Goal: Task Accomplishment & Management: Complete application form

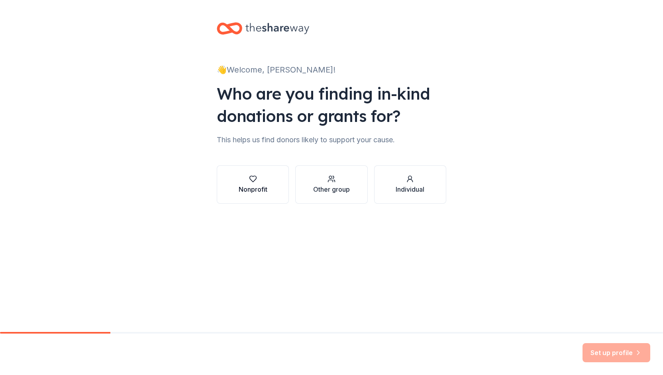
click at [258, 184] on div "Nonprofit" at bounding box center [253, 189] width 29 height 10
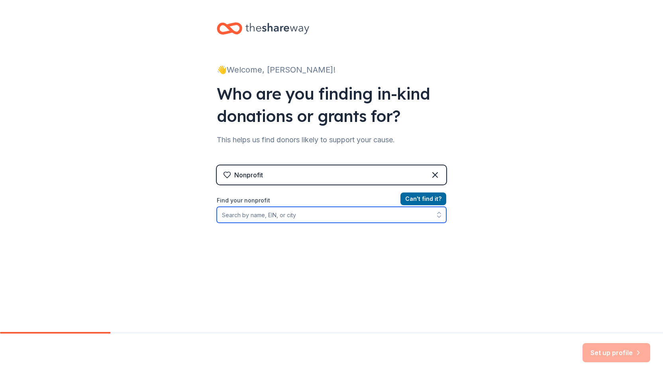
click at [364, 215] on input "Find your nonprofit" at bounding box center [331, 215] width 229 height 16
type input "[US_EMPLOYER_IDENTIFICATION_NUMBER]"
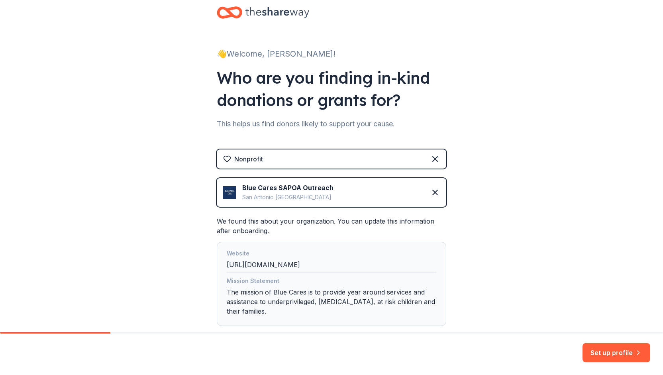
scroll to position [64, 0]
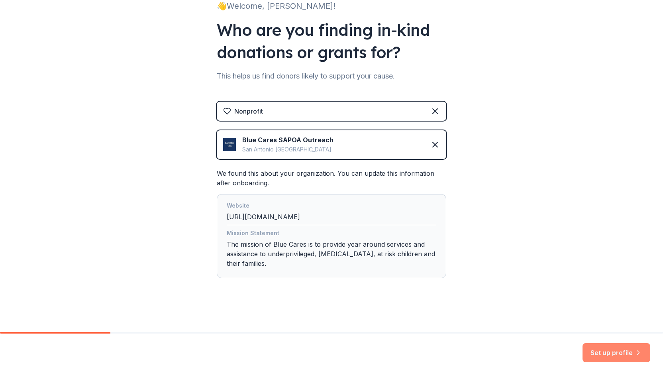
click at [607, 347] on button "Set up profile" at bounding box center [616, 352] width 68 height 19
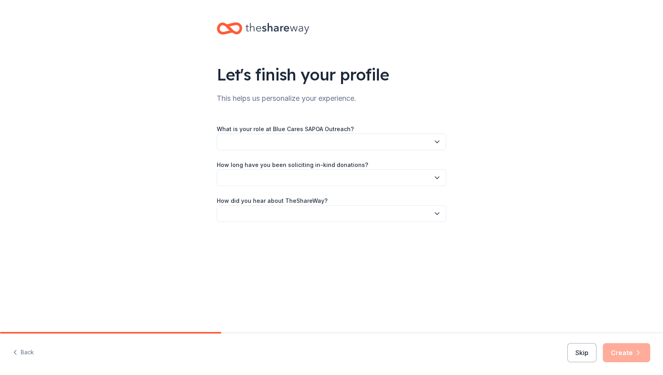
click at [316, 147] on button "button" at bounding box center [331, 141] width 229 height 17
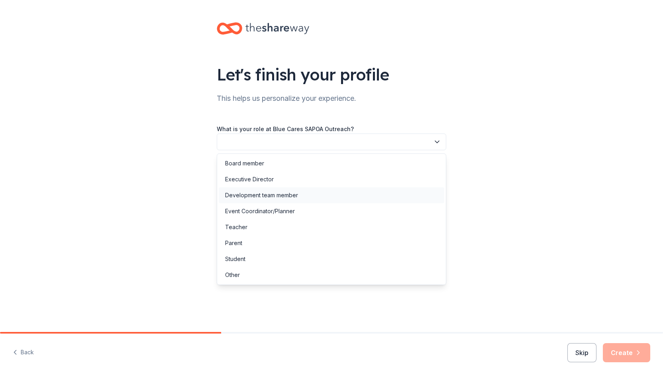
click at [296, 200] on div "Development team member" at bounding box center [261, 195] width 73 height 10
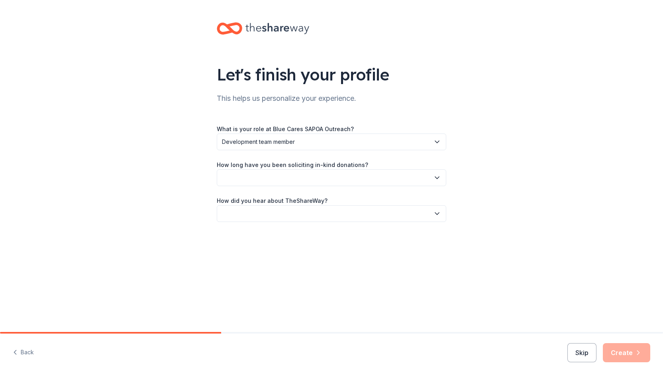
click at [297, 182] on button "button" at bounding box center [331, 177] width 229 height 17
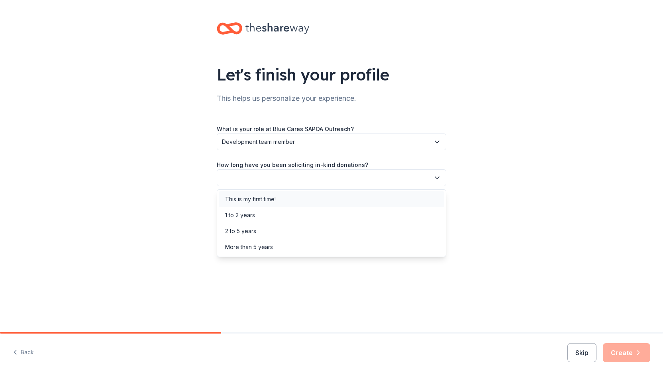
click at [291, 195] on div "This is my first time!" at bounding box center [331, 199] width 225 height 16
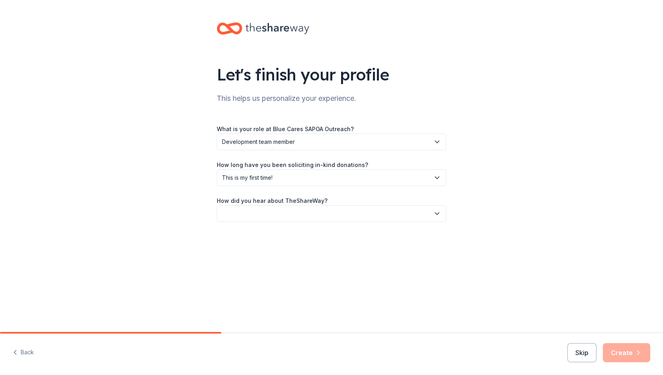
click at [287, 211] on button "button" at bounding box center [331, 213] width 229 height 17
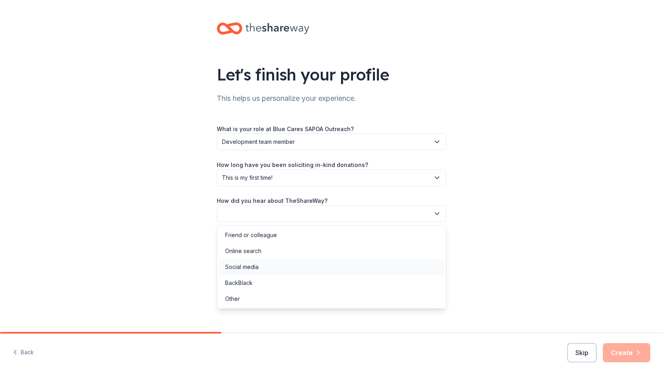
click at [276, 269] on div "Social media" at bounding box center [331, 267] width 225 height 16
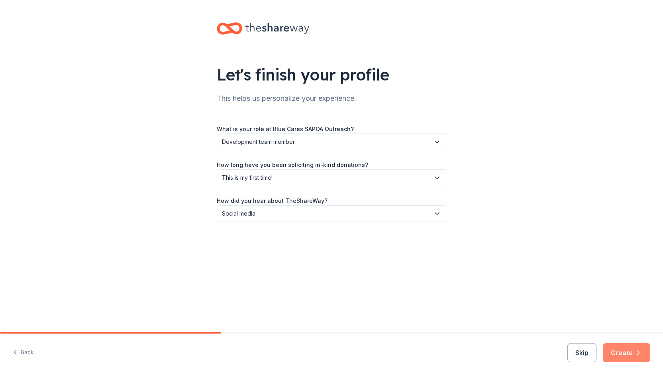
click at [630, 349] on button "Create" at bounding box center [625, 352] width 47 height 19
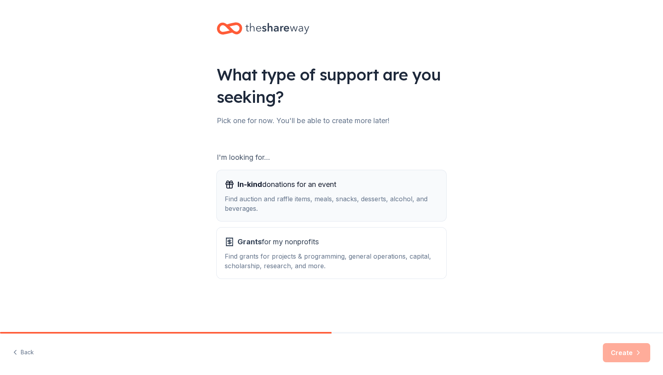
click at [438, 183] on button "In-kind donations for an event Find auction and raffle items, meals, snacks, de…" at bounding box center [331, 195] width 229 height 51
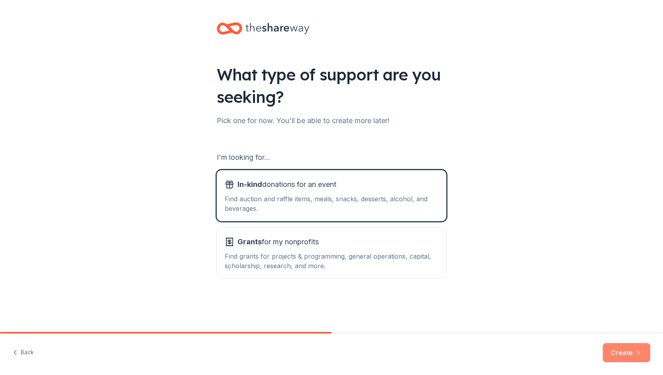
click at [620, 356] on button "Create" at bounding box center [625, 352] width 47 height 19
click at [620, 356] on div "Create" at bounding box center [625, 352] width 47 height 19
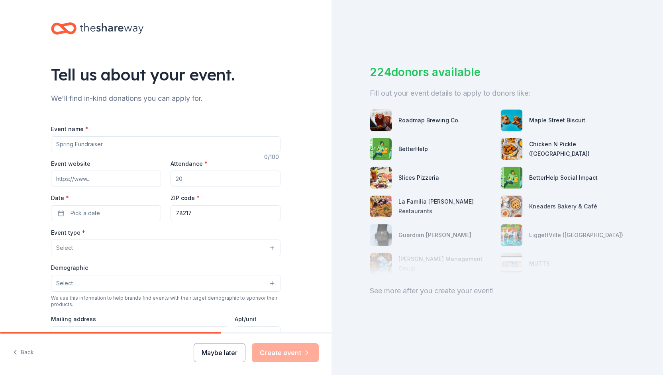
click at [198, 348] on button "Maybe later" at bounding box center [220, 352] width 52 height 19
click at [214, 351] on button "Maybe later" at bounding box center [220, 352] width 52 height 19
click at [229, 353] on button "Maybe later" at bounding box center [220, 352] width 52 height 19
click at [217, 352] on button "Maybe later" at bounding box center [220, 352] width 52 height 19
click at [217, 352] on div "Maybe later Create event" at bounding box center [256, 352] width 125 height 19
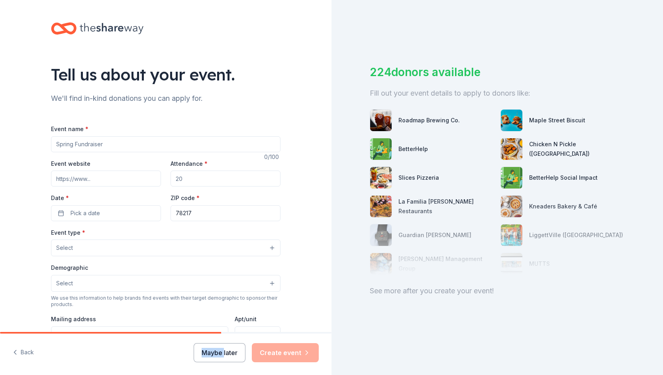
click at [233, 359] on button "Maybe later" at bounding box center [220, 352] width 52 height 19
click at [233, 359] on div "Maybe later Create event" at bounding box center [256, 352] width 125 height 19
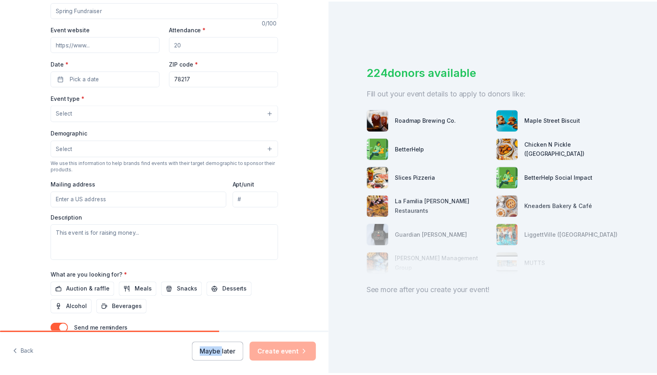
scroll to position [196, 0]
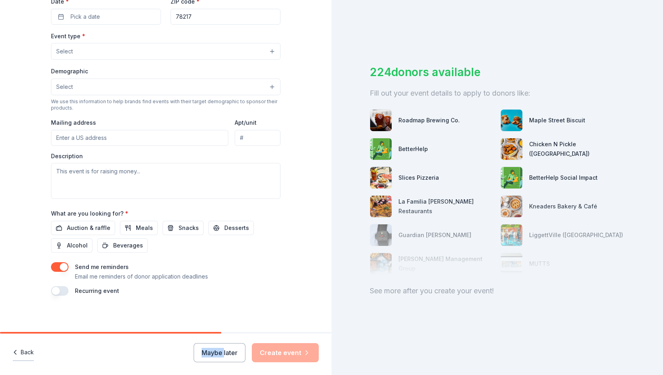
click at [21, 353] on button "Back" at bounding box center [23, 352] width 21 height 17
click at [83, 357] on div "Back Maybe later Create event" at bounding box center [165, 353] width 331 height 41
